Goal: Check status

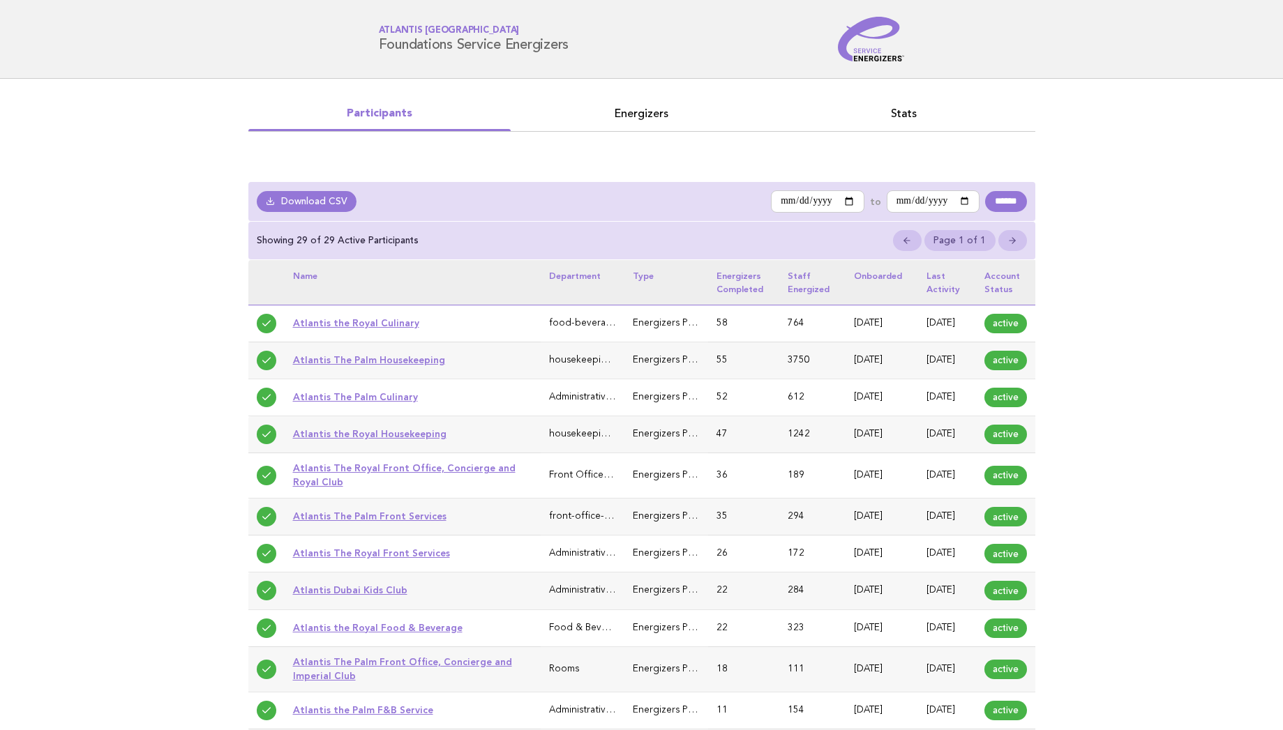
scroll to position [478, 0]
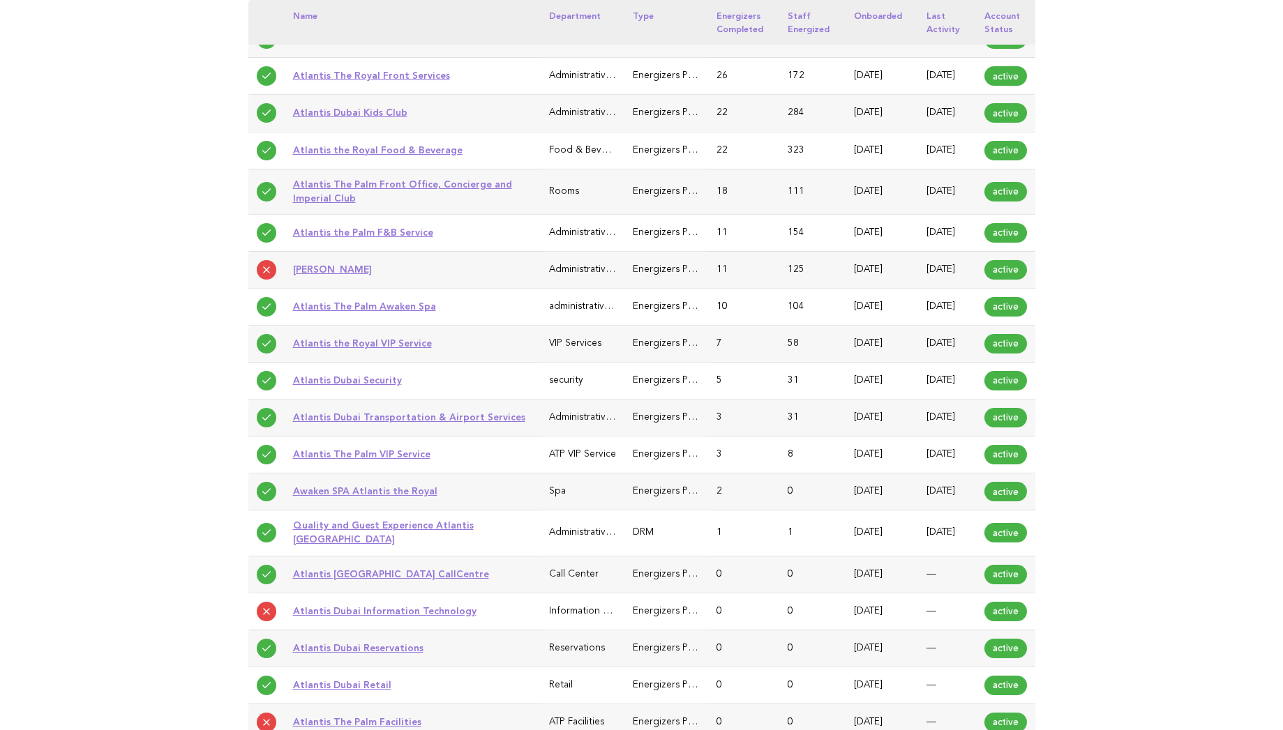
click at [320, 312] on link "Atlantis The Palm Awaken Spa" at bounding box center [364, 306] width 143 height 11
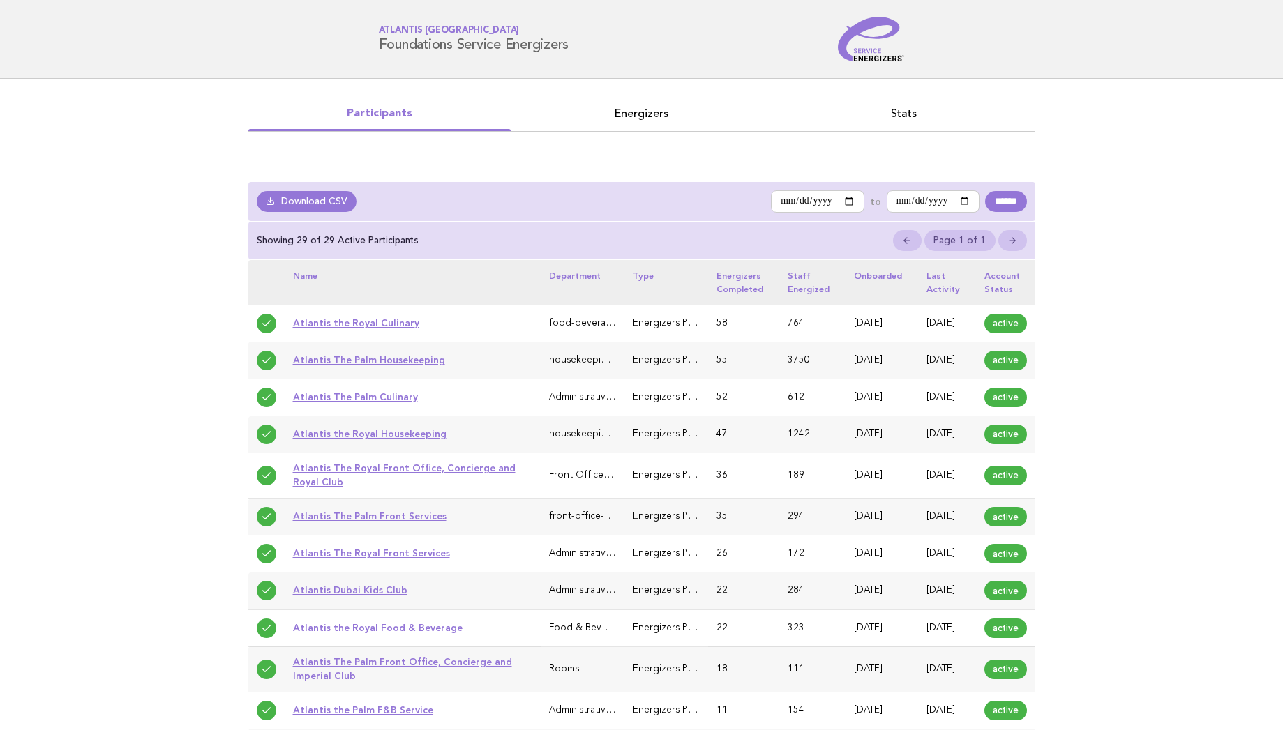
click at [645, 110] on link "Energizers" at bounding box center [642, 114] width 262 height 20
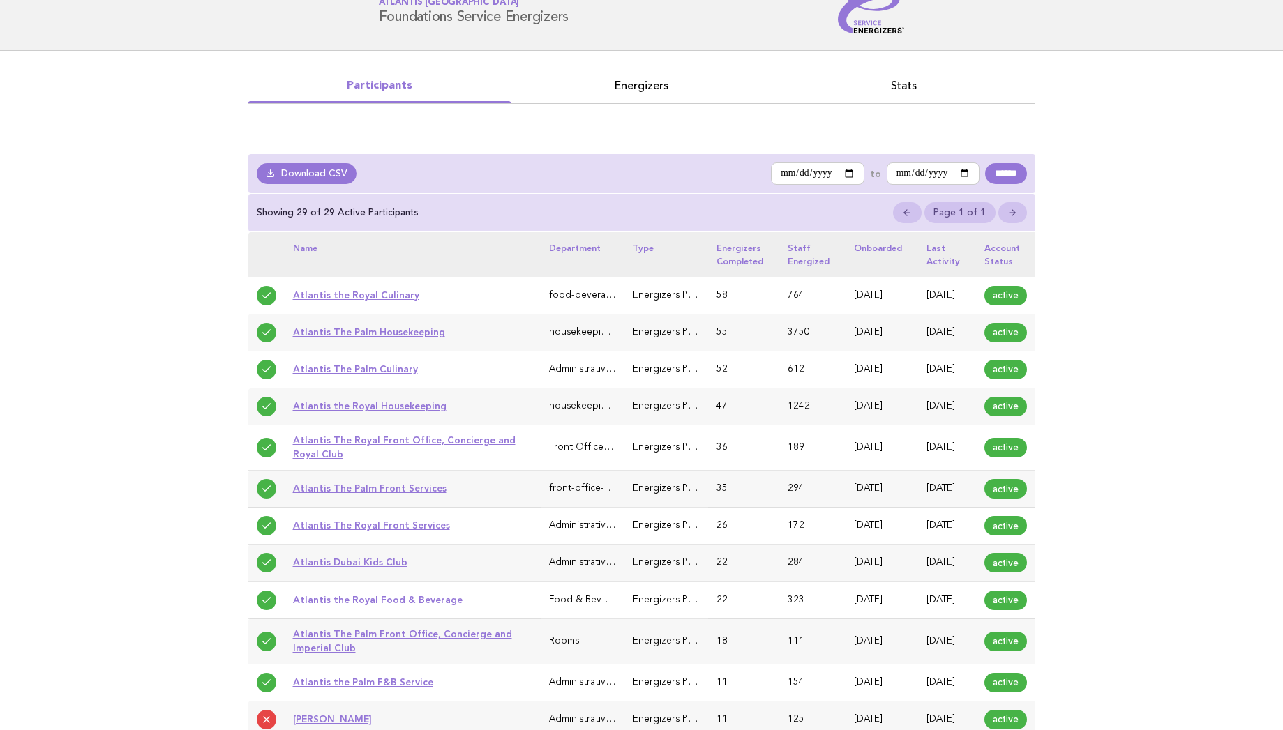
click at [643, 82] on link "Energizers" at bounding box center [642, 86] width 262 height 20
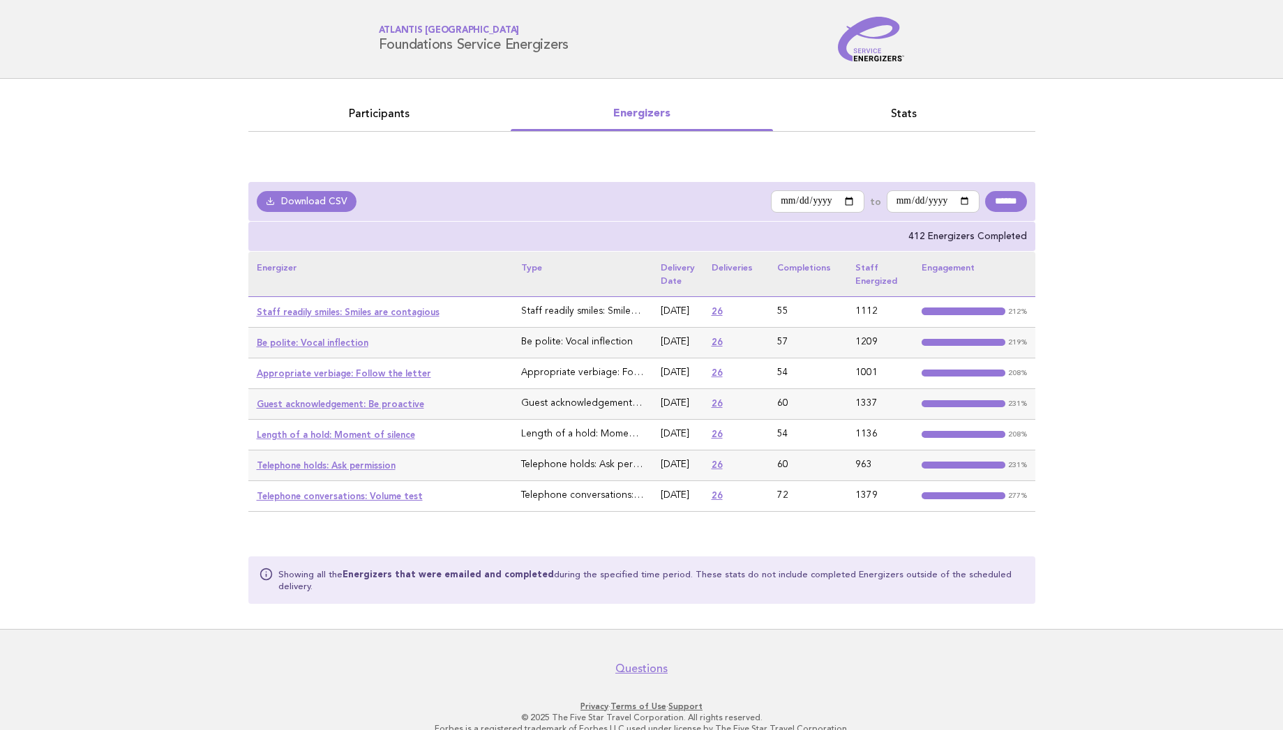
click at [382, 116] on link "Participants" at bounding box center [379, 114] width 262 height 20
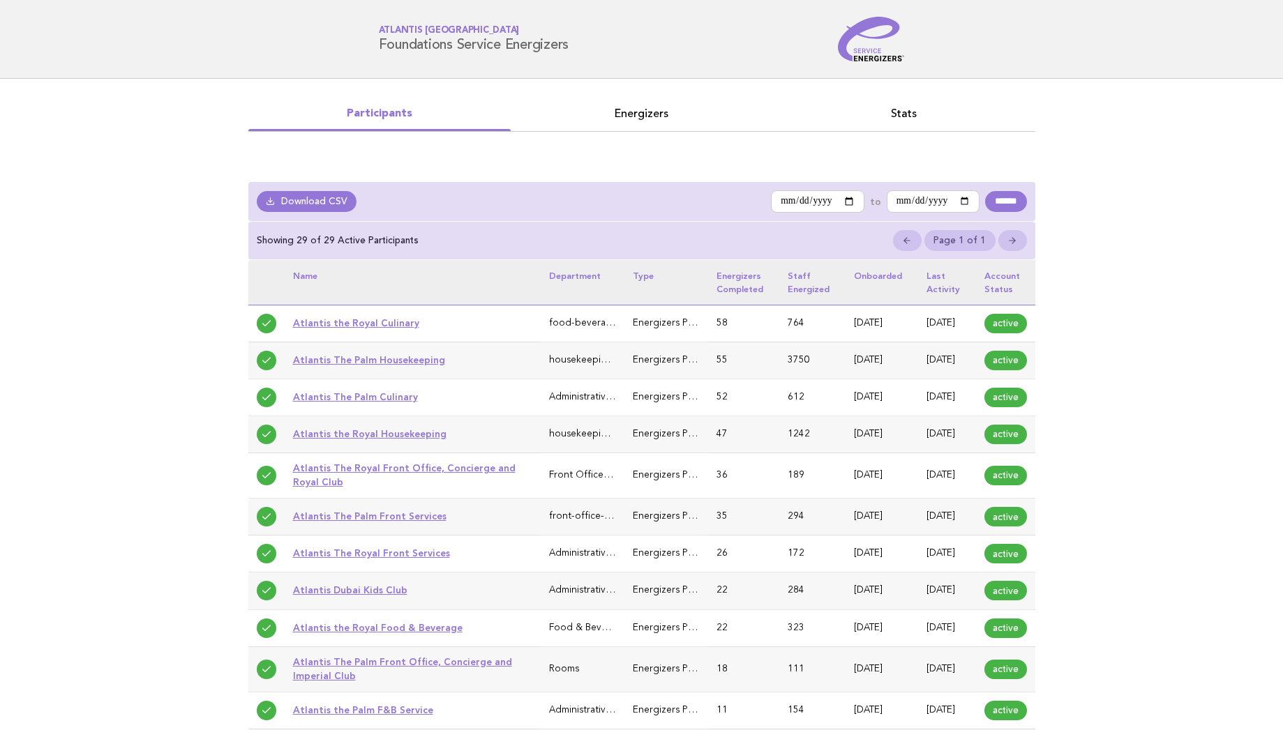
scroll to position [478, 0]
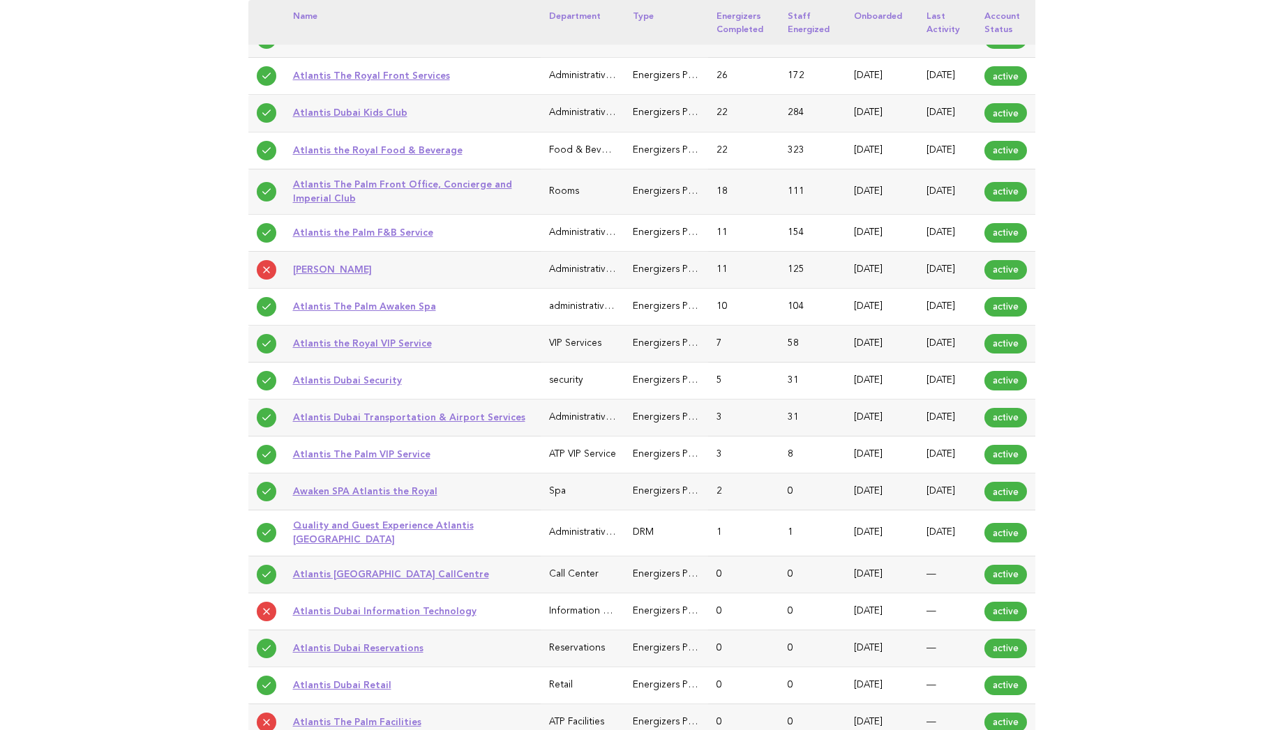
click at [331, 312] on link "Atlantis The Palm Awaken Spa" at bounding box center [364, 306] width 143 height 11
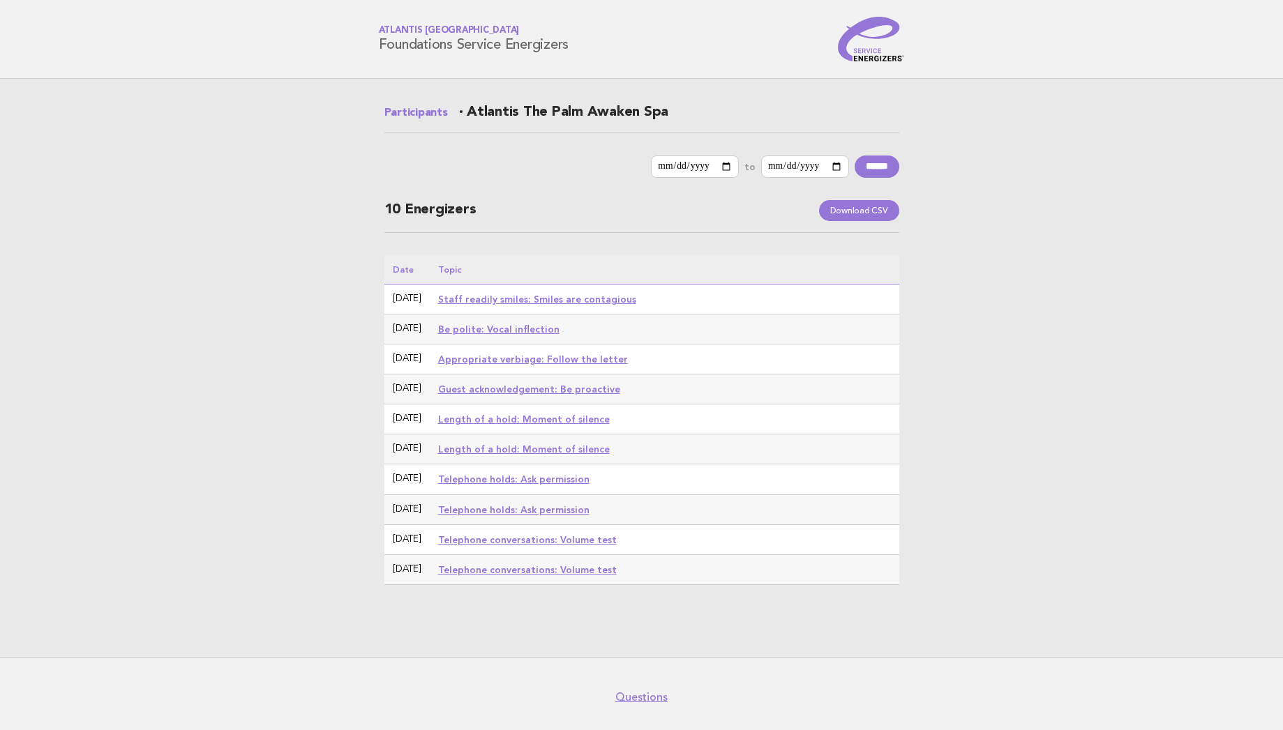
click at [234, 248] on main "**********" at bounding box center [641, 368] width 1283 height 579
click at [541, 166] on form "**********" at bounding box center [641, 167] width 515 height 22
click at [373, 322] on div "**********" at bounding box center [641, 356] width 565 height 554
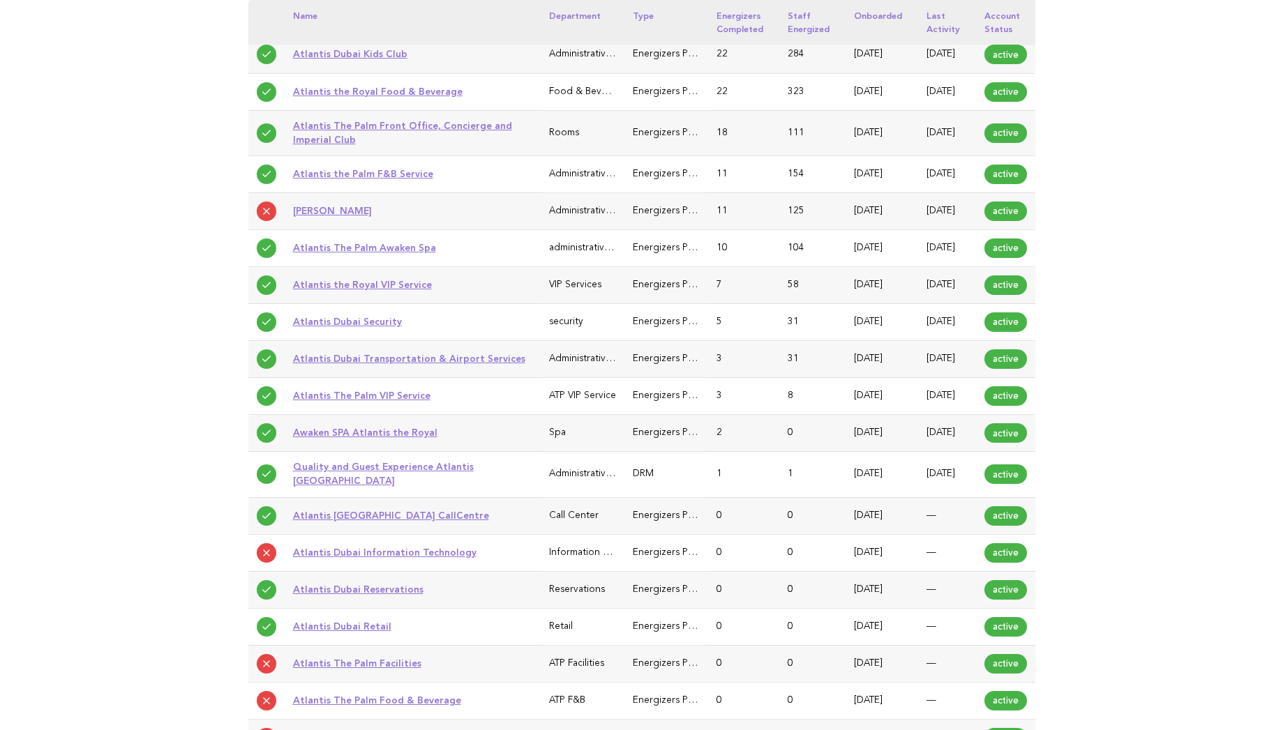
scroll to position [639, 0]
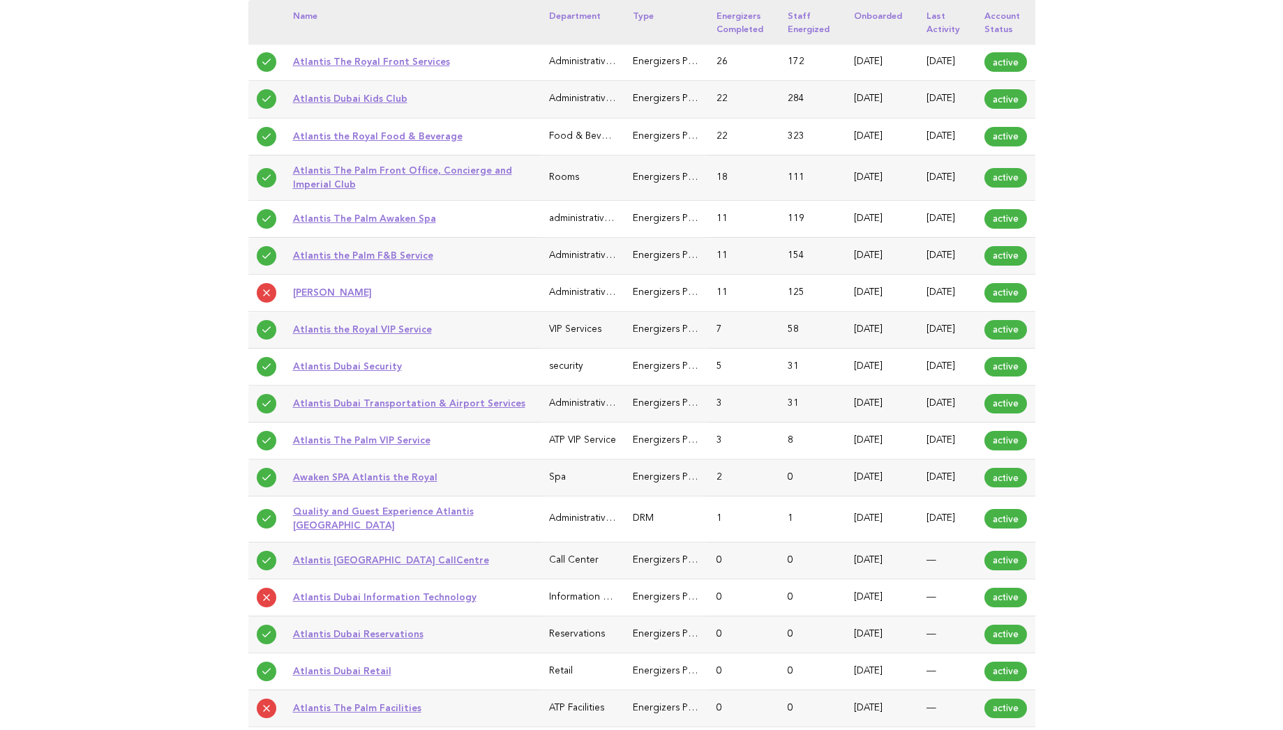
scroll to position [472, 0]
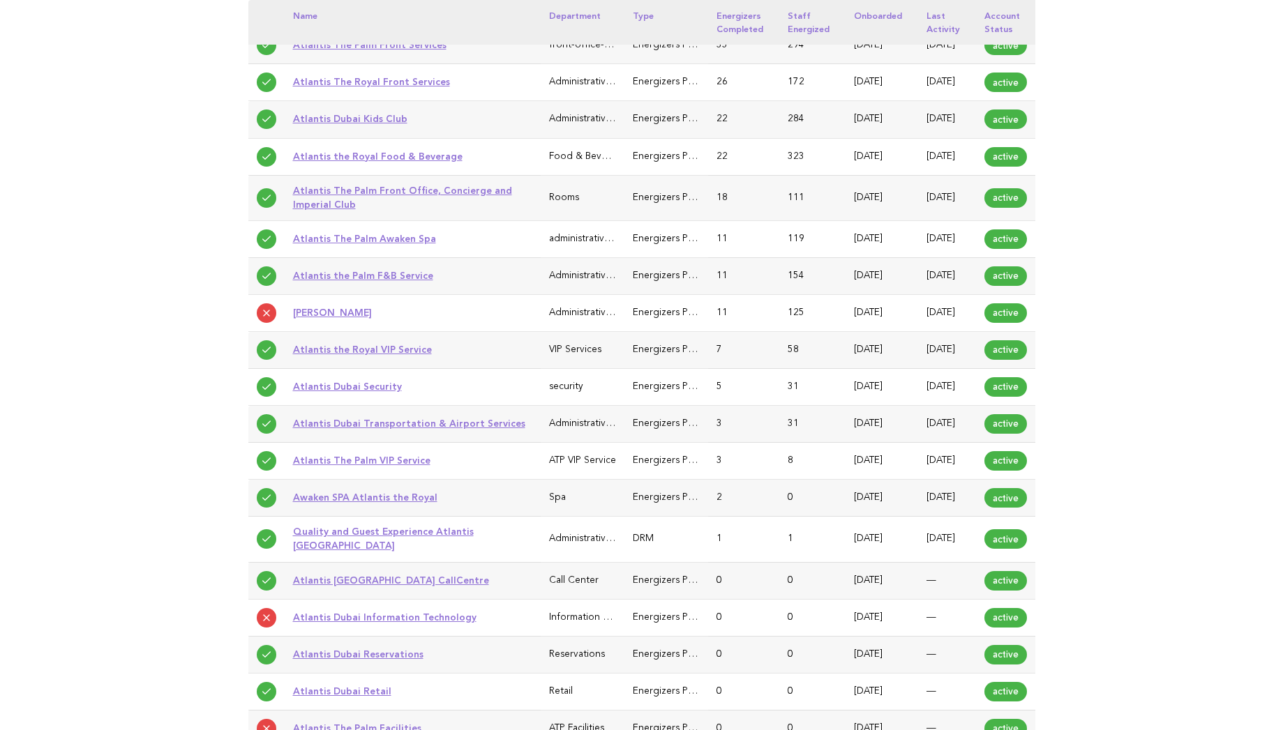
click at [368, 244] on link "Atlantis The Palm Awaken Spa" at bounding box center [364, 238] width 143 height 11
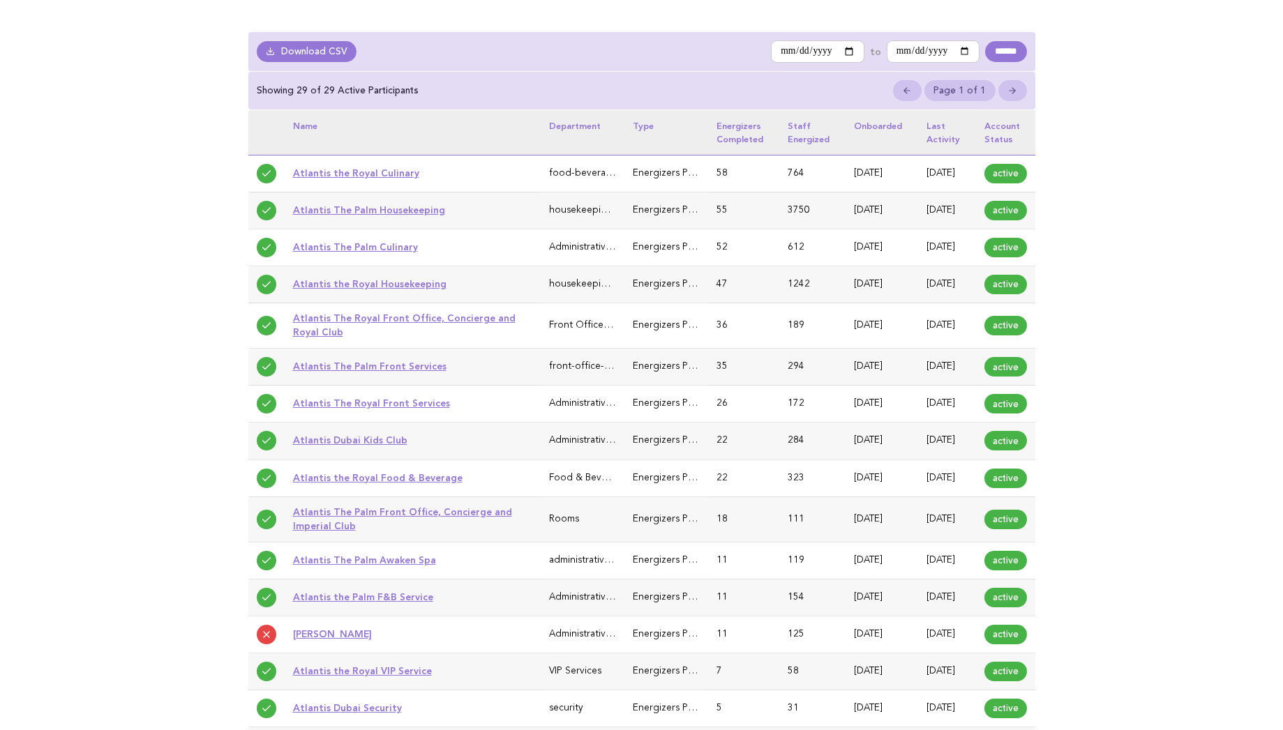
scroll to position [307, 0]
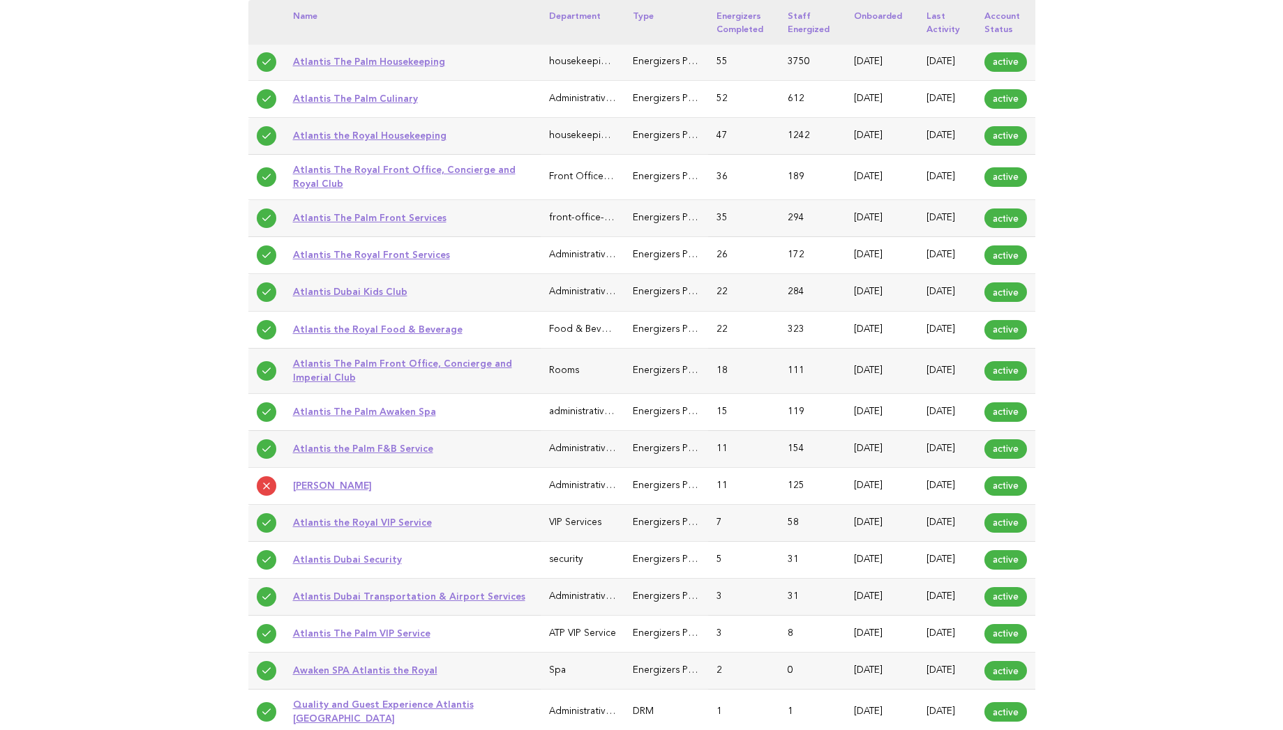
scroll to position [335, 0]
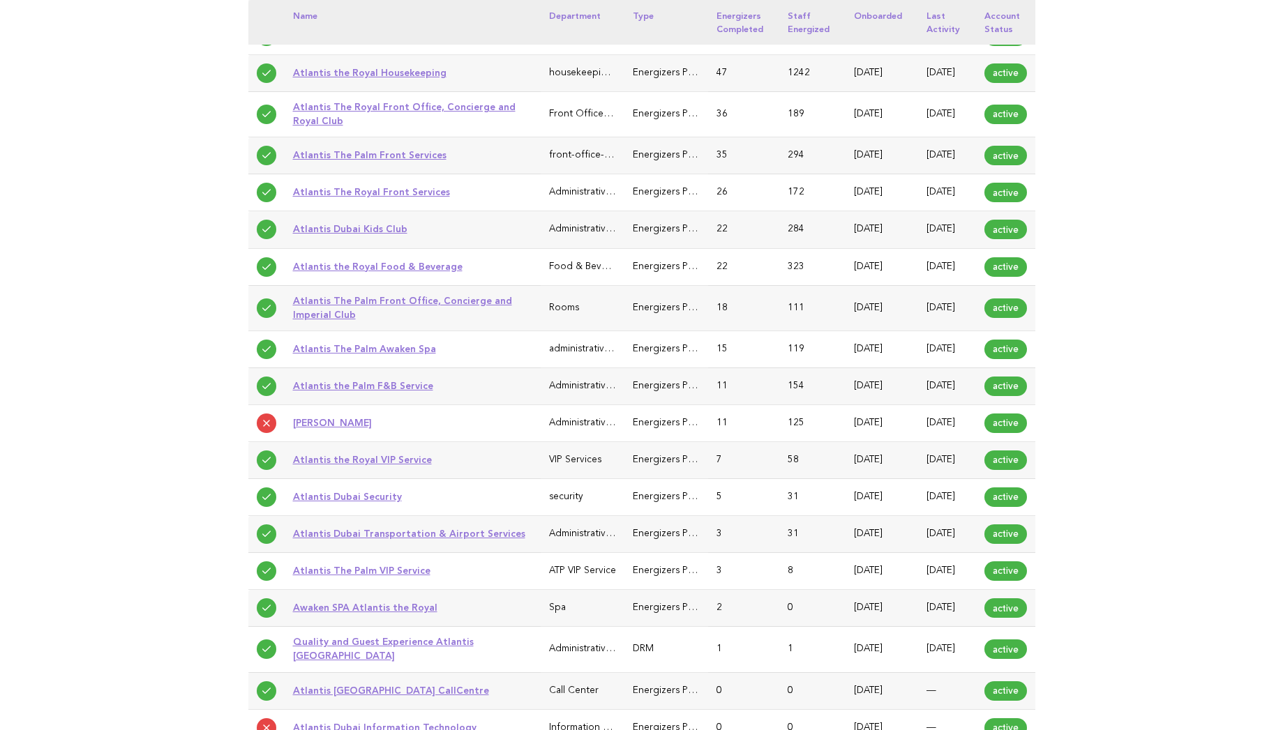
scroll to position [363, 0]
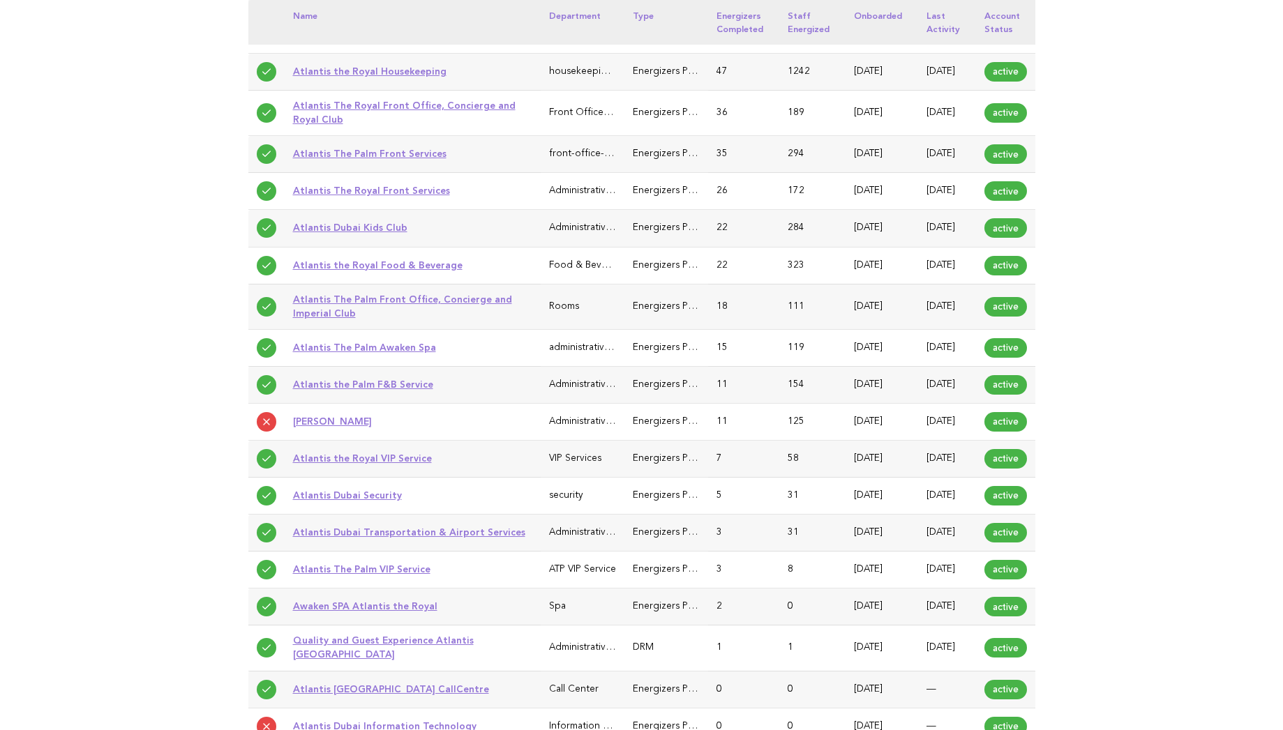
click at [392, 353] on link "Atlantis The Palm Awaken Spa" at bounding box center [364, 347] width 143 height 11
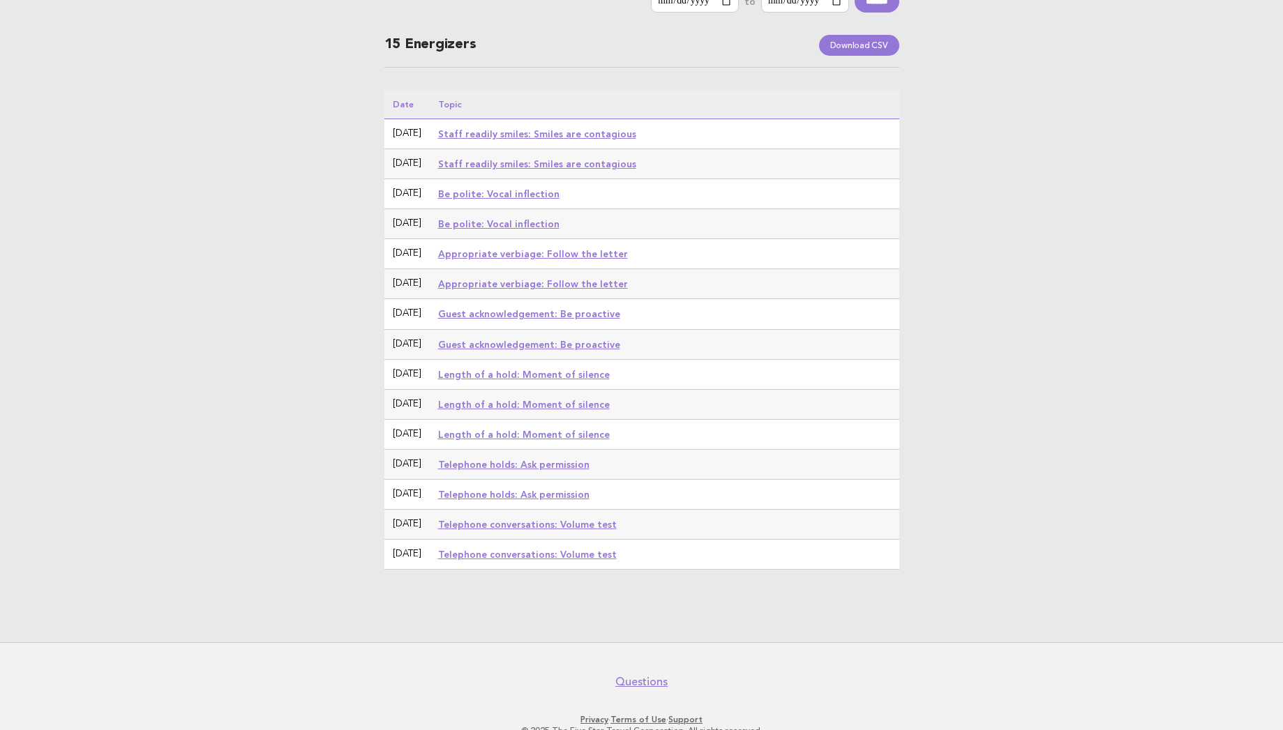
scroll to position [195, 0]
